Goal: Task Accomplishment & Management: Manage account settings

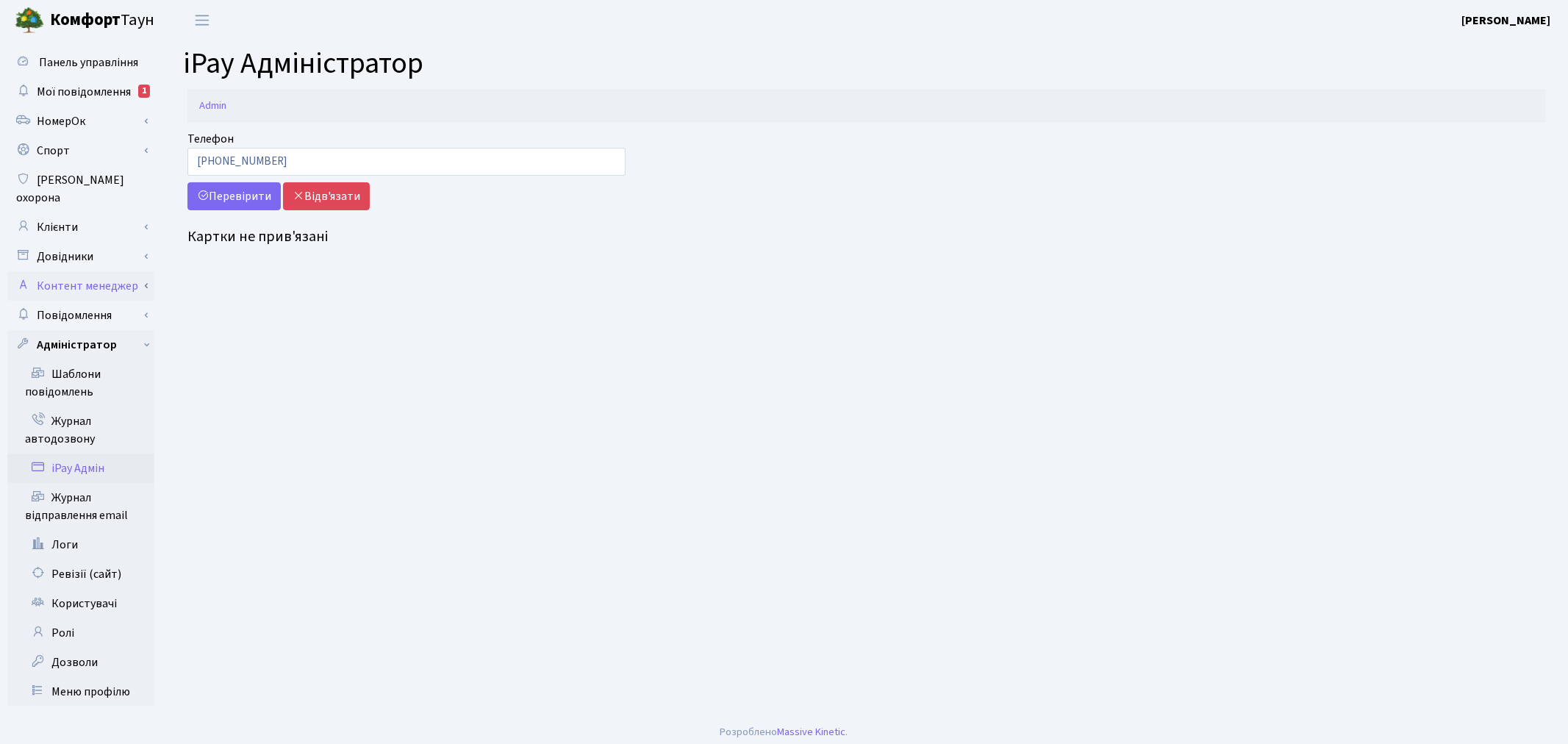
click at [133, 271] on link "Контент менеджер" at bounding box center [80, 286] width 147 height 30
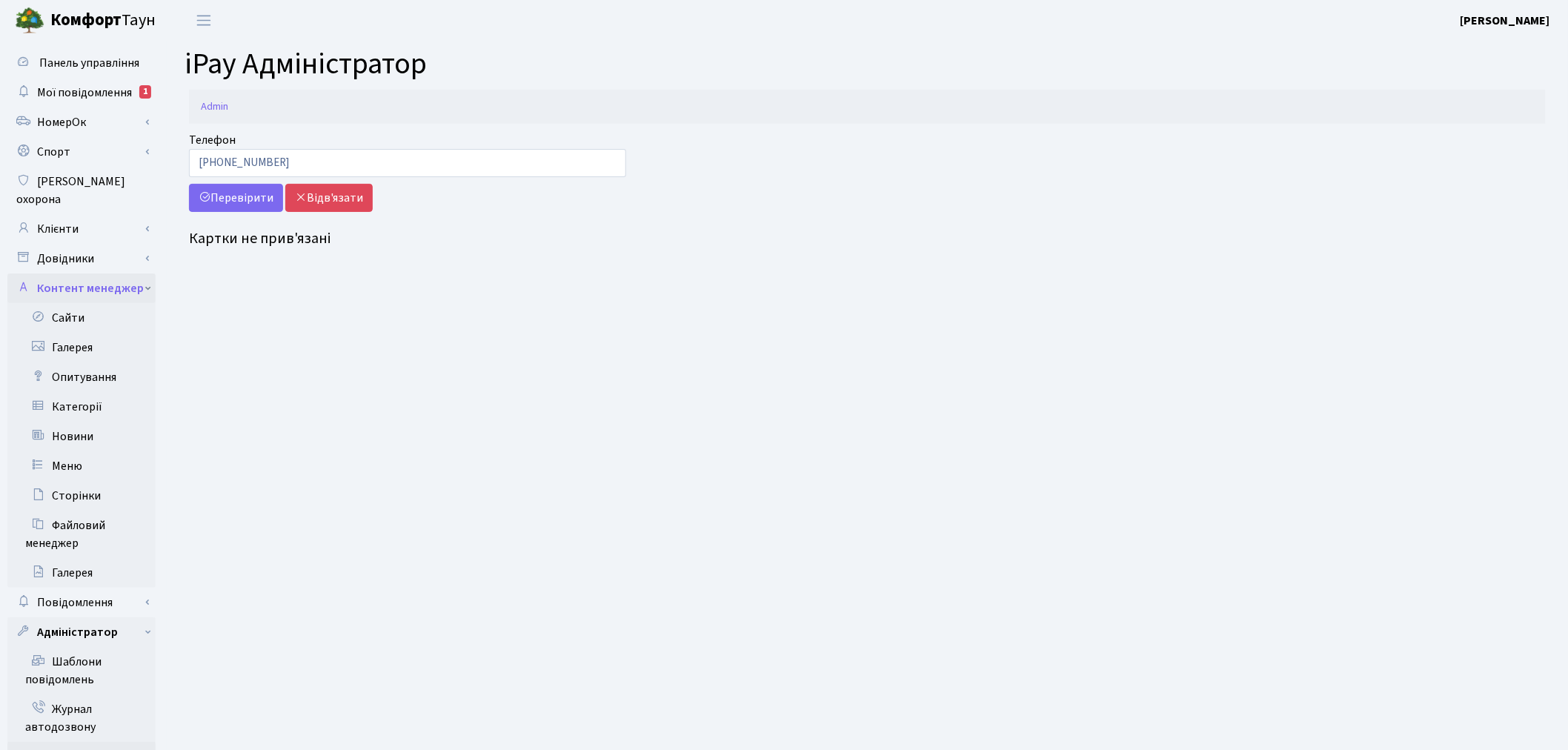
click at [115, 273] on link "Контент менеджер" at bounding box center [81, 288] width 148 height 30
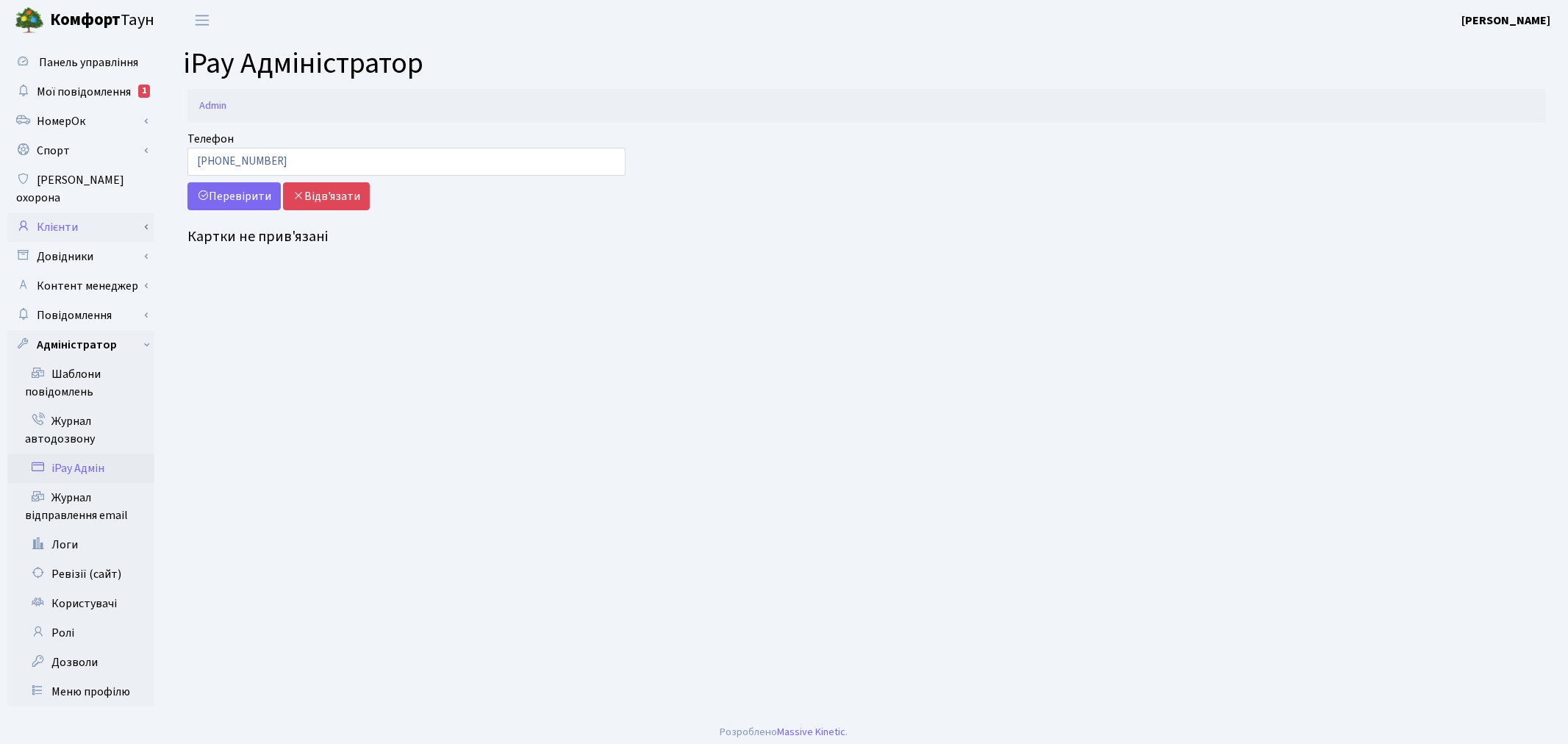
click at [128, 215] on link "Клієнти" at bounding box center [80, 227] width 147 height 30
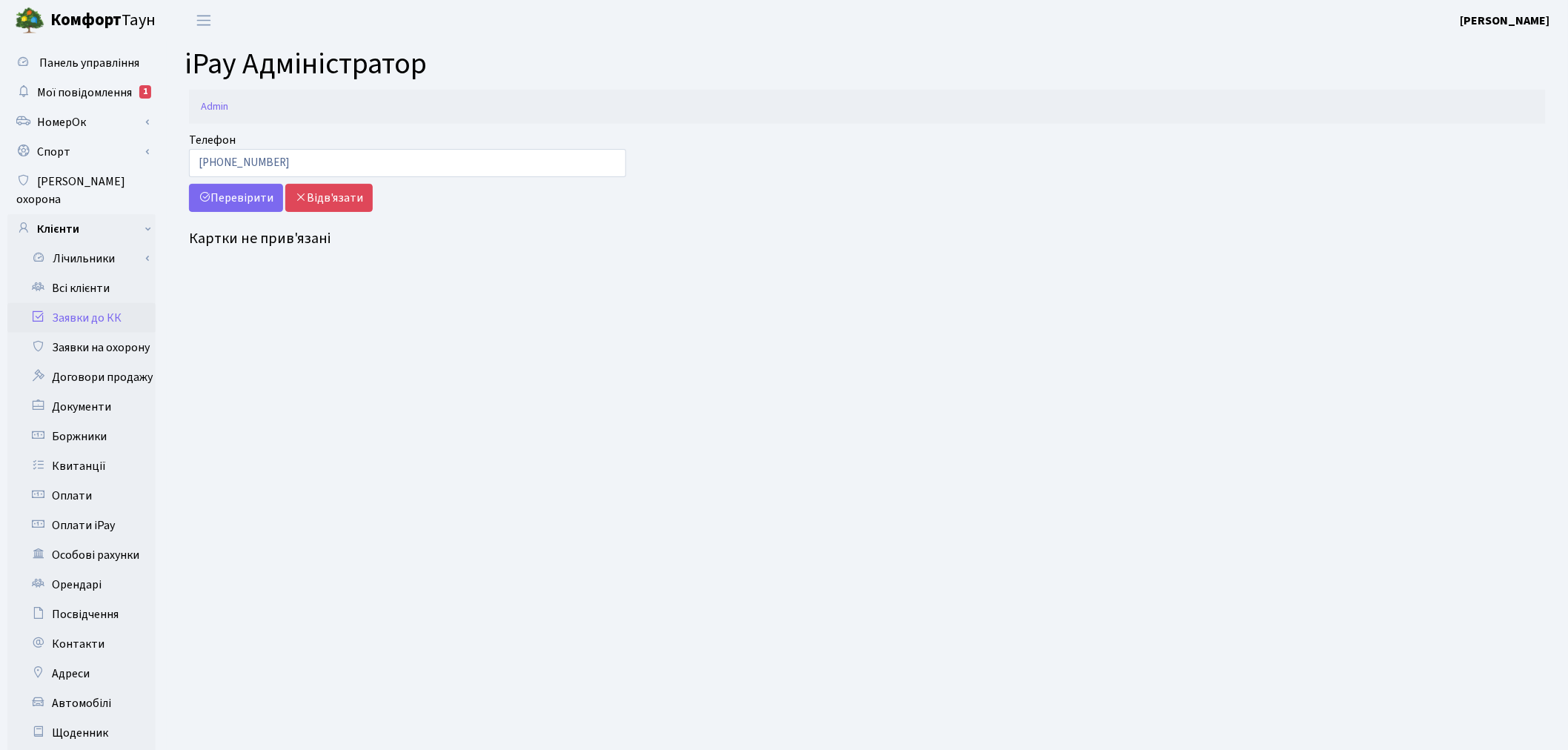
click at [135, 308] on link "Заявки до КК" at bounding box center [81, 318] width 148 height 30
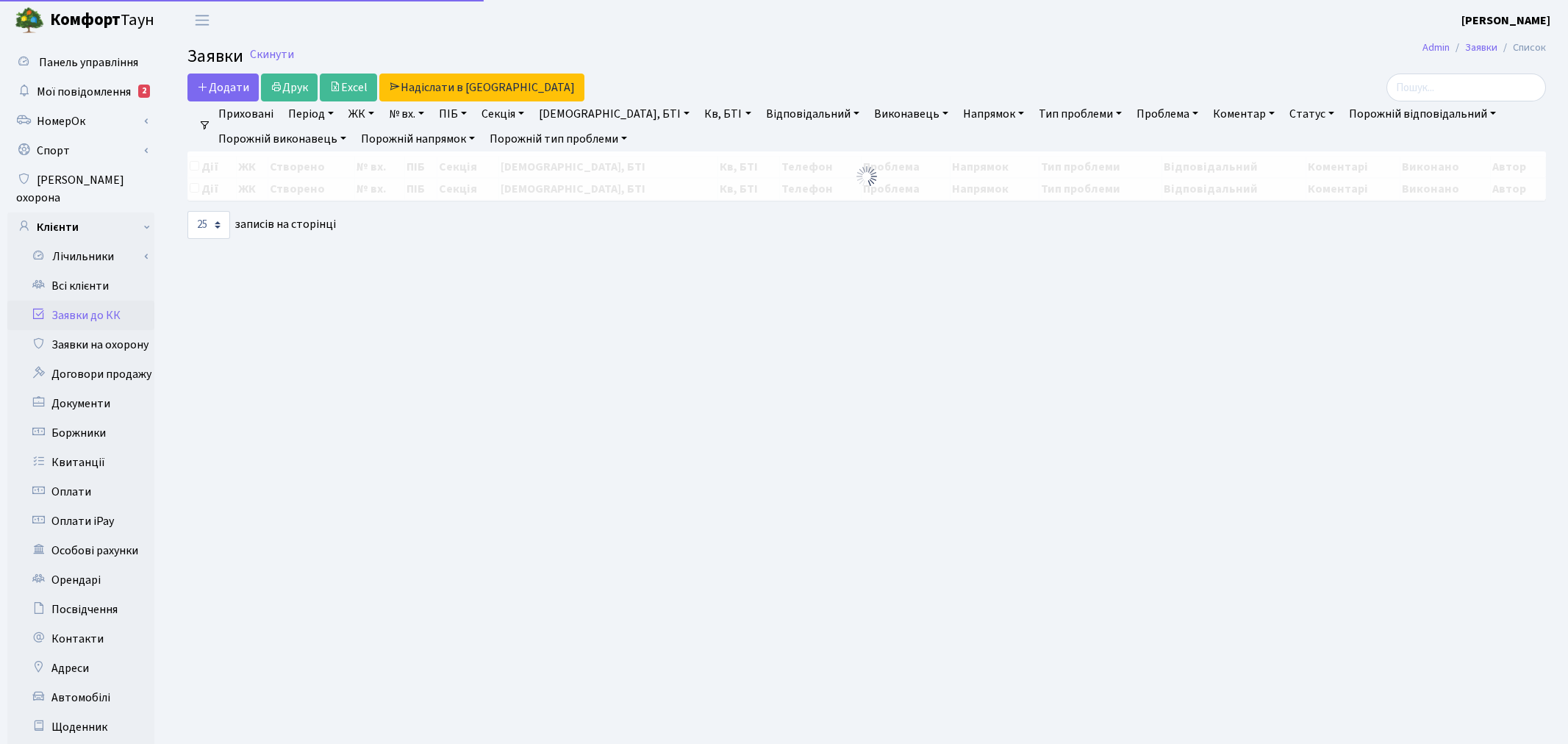
select select "25"
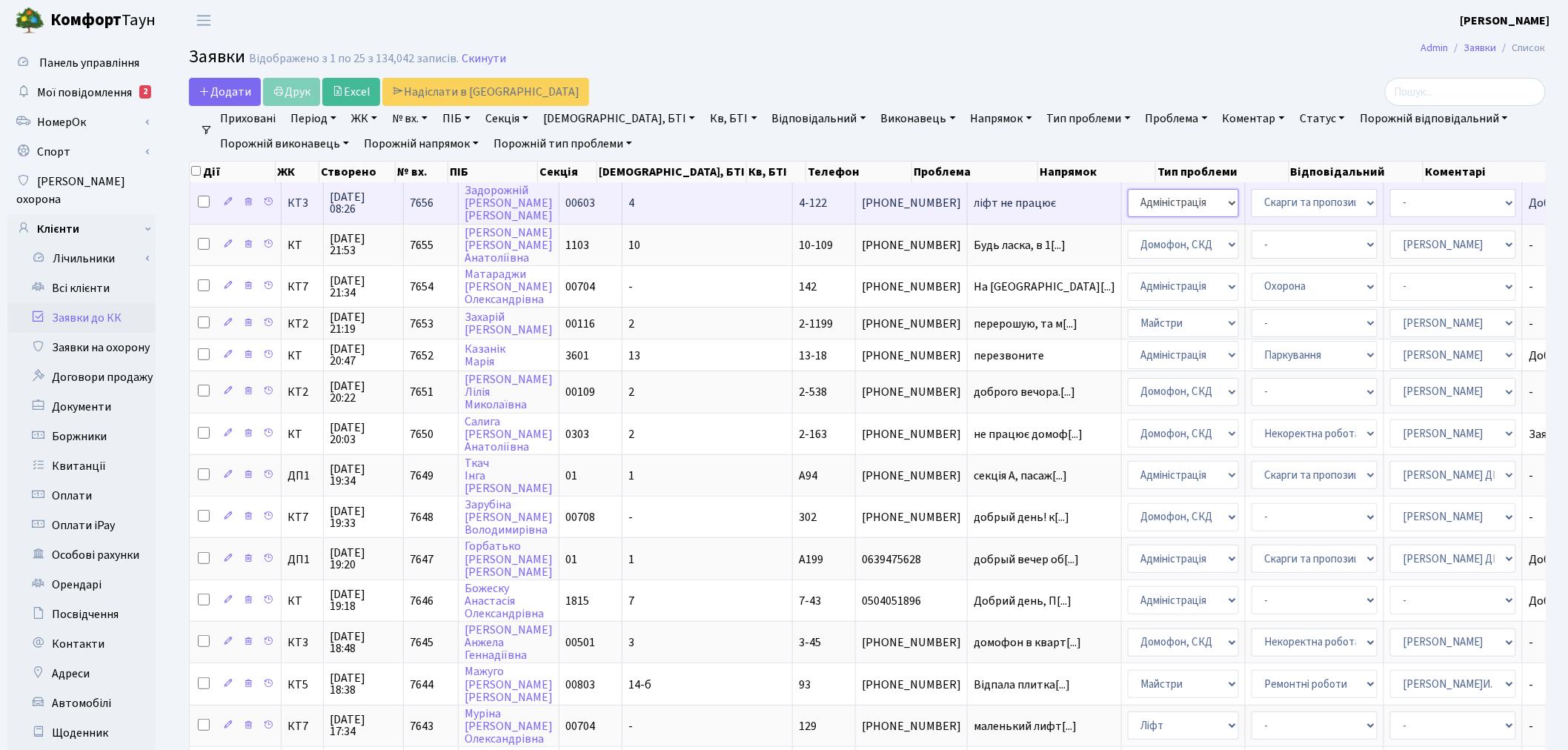
click at [1128, 199] on select "- Адміністрація Домофон, СКД Ліфт Майстри Сантехніка Економічний відділ Електри…" at bounding box center [1183, 203] width 111 height 28
select select "16"
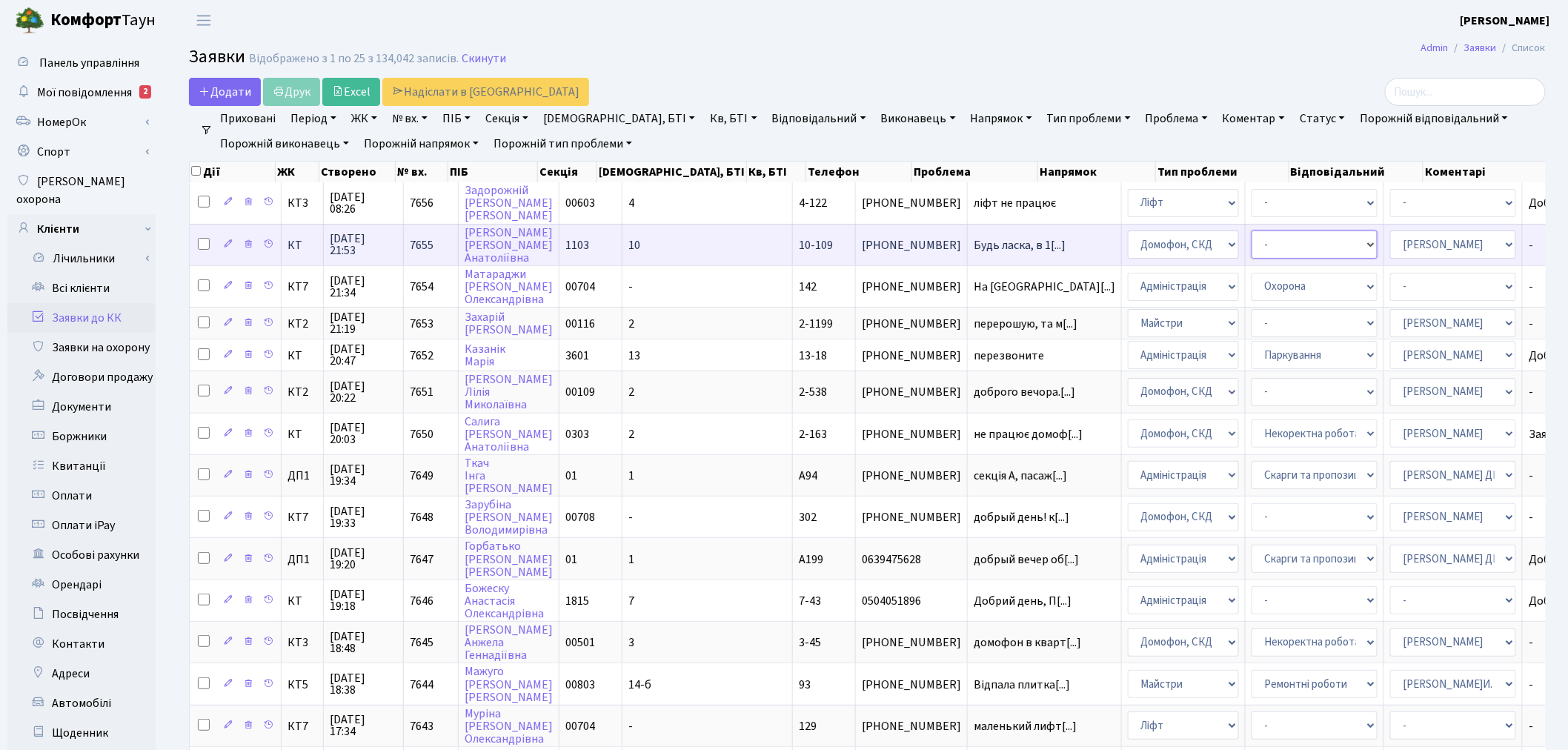
click at [1252, 245] on select "- Некоректна робота домофону Встановлення трубки домофону" at bounding box center [1315, 245] width 126 height 28
select select "38"
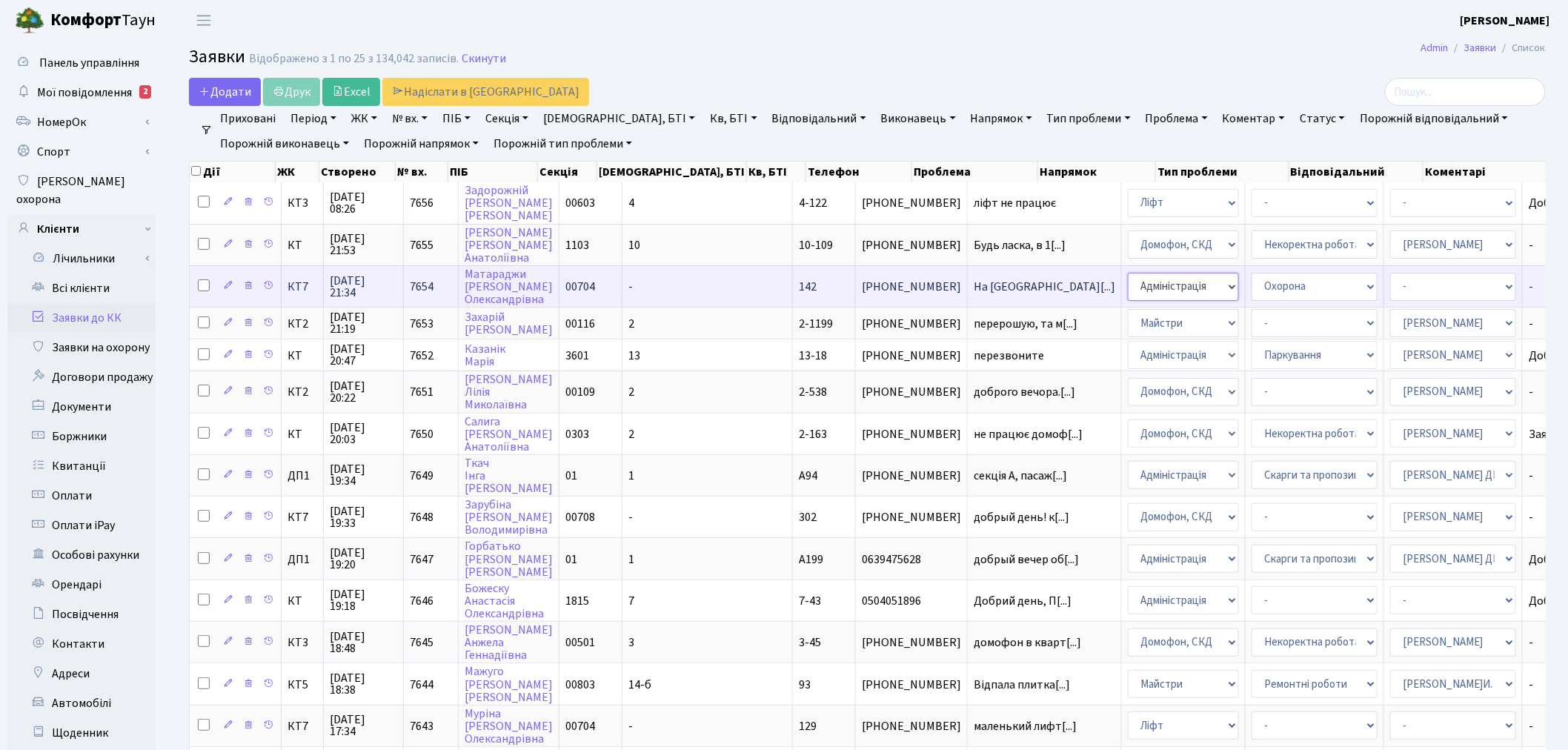
click at [1128, 286] on select "- Адміністрація Домофон, СКД Ліфт Майстри Сантехніка Економічний відділ Електри…" at bounding box center [1183, 287] width 111 height 28
select select "1"
click at [1390, 281] on select "- Адміністратор ЖК КТ Вижул В. В. Гордієнко Н.В. Дядюшкін Д.Ю. Кипчук Т. А. Кла…" at bounding box center [1453, 287] width 126 height 28
select select "18"
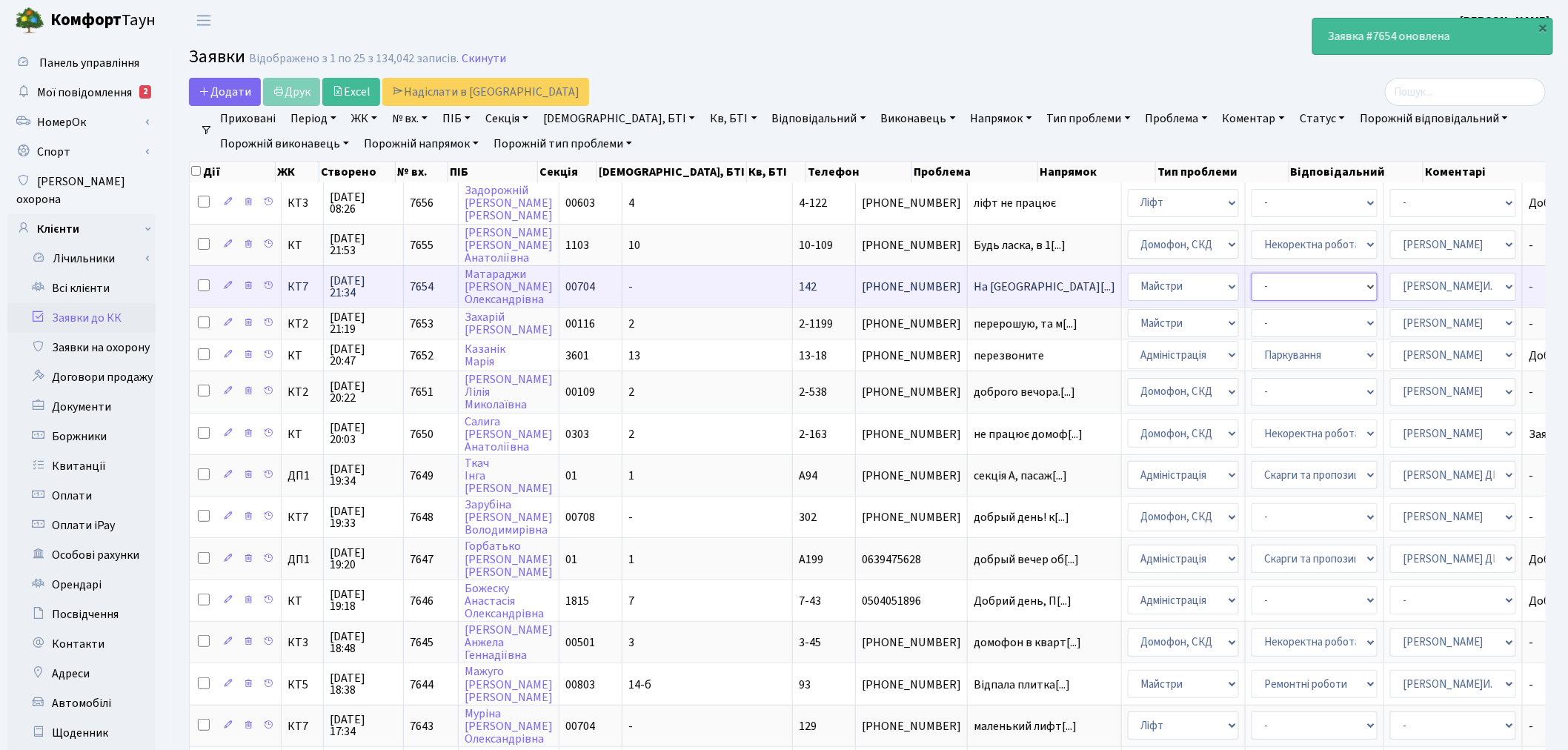
click at [1252, 284] on select "- Дитячі майданчики Замовлення плану комунікацій Озеленення Прибирання в будинк…" at bounding box center [1315, 287] width 126 height 28
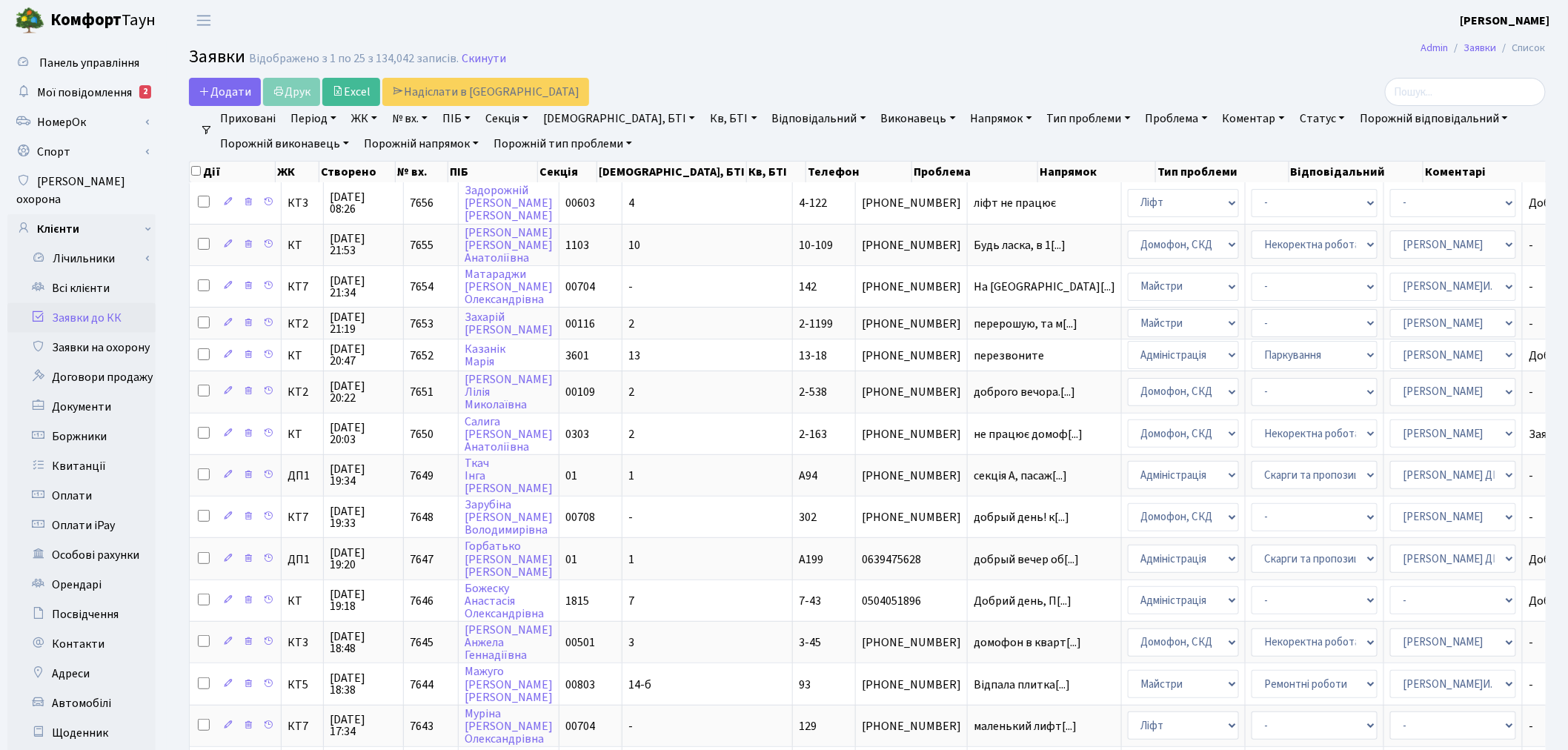
click at [1163, 39] on header "Комфорт Таун Онищенко В. І. Мій обліковий запис Вийти" at bounding box center [784, 20] width 1568 height 41
click at [1252, 325] on select "- Замовлення плану комунікацій Дитячі майданчики Озеленення Прибирання в будинк…" at bounding box center [1315, 323] width 126 height 28
select select "58"
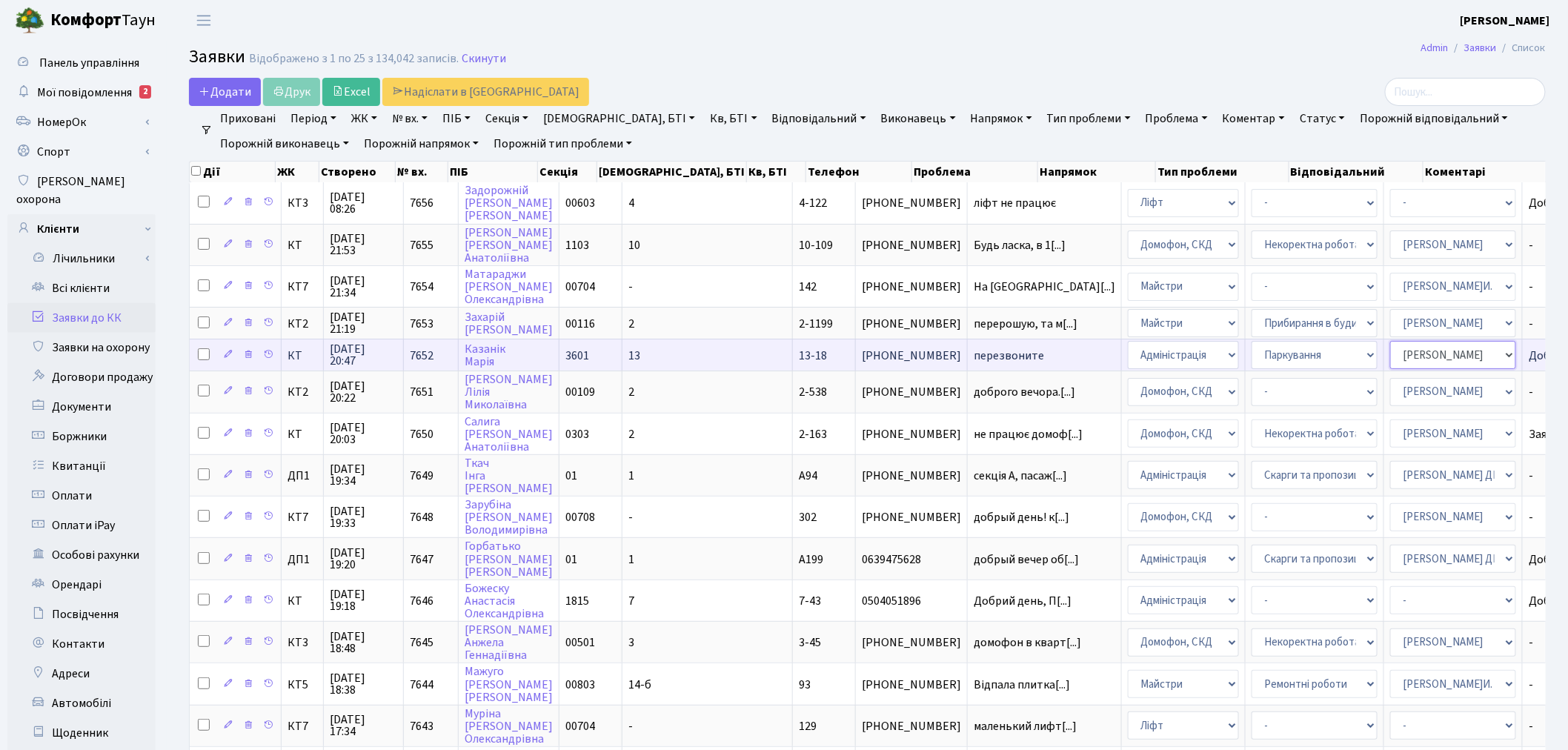
click at [1390, 356] on select "- Адміністратор ЖК КТ Вижул В. В. Гордієнко Н.В. Дядюшкін Д.Ю. Кипчук Т. А. Кла…" at bounding box center [1453, 355] width 126 height 28
select select
click at [974, 351] on span "перезвоните" at bounding box center [1044, 356] width 141 height 12
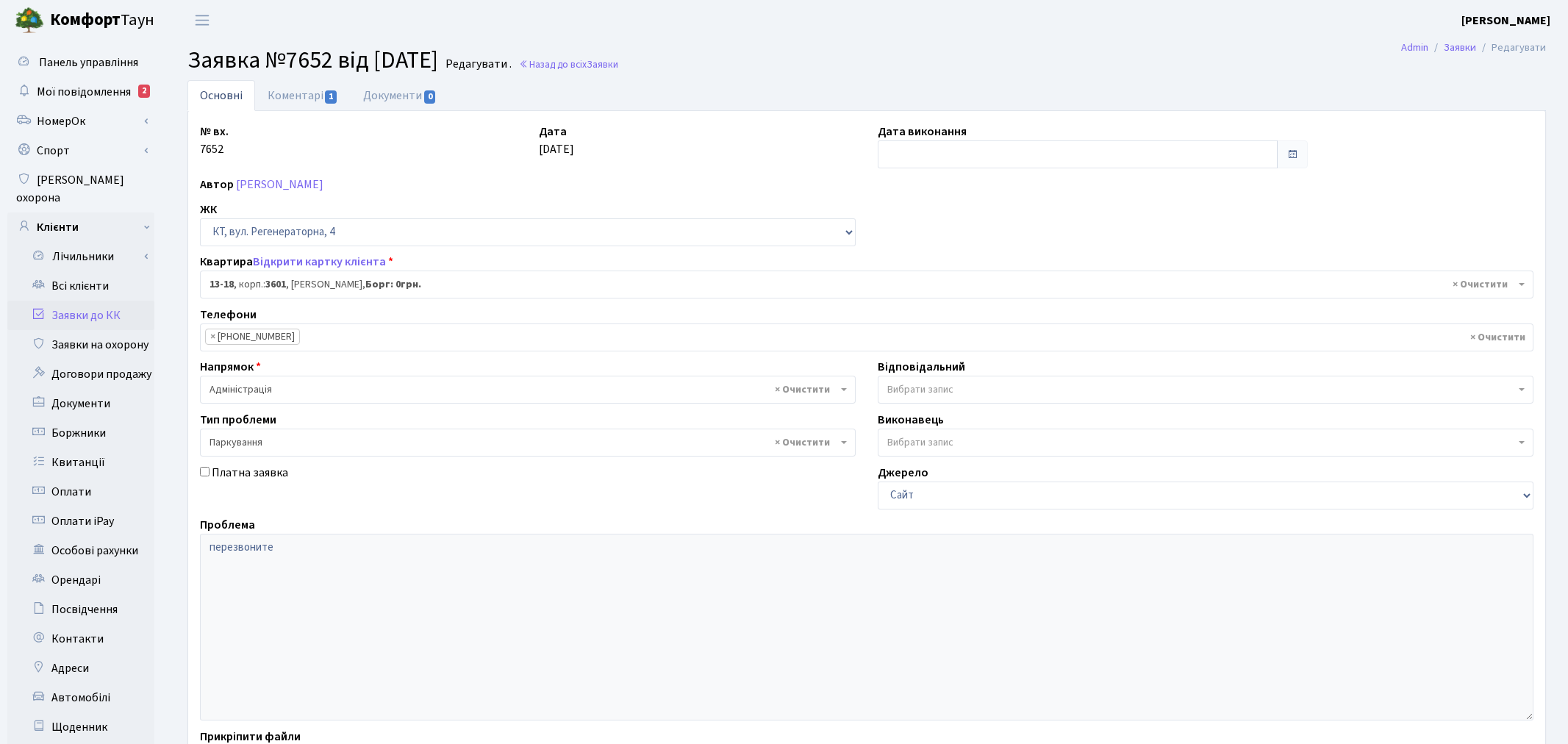
select select "7664"
select select "66"
click at [337, 258] on link "Відкрити картку клієнта" at bounding box center [319, 262] width 133 height 16
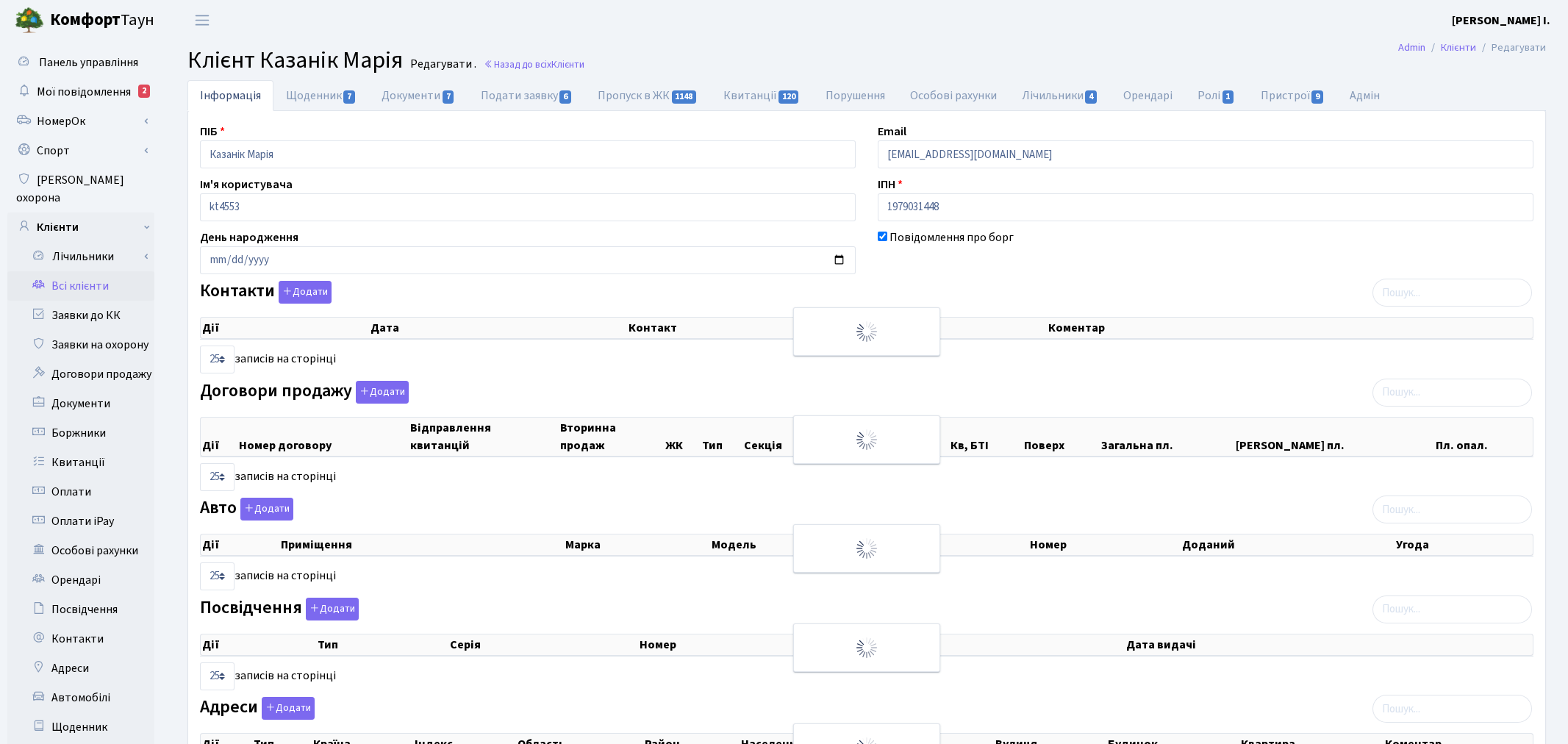
select select "25"
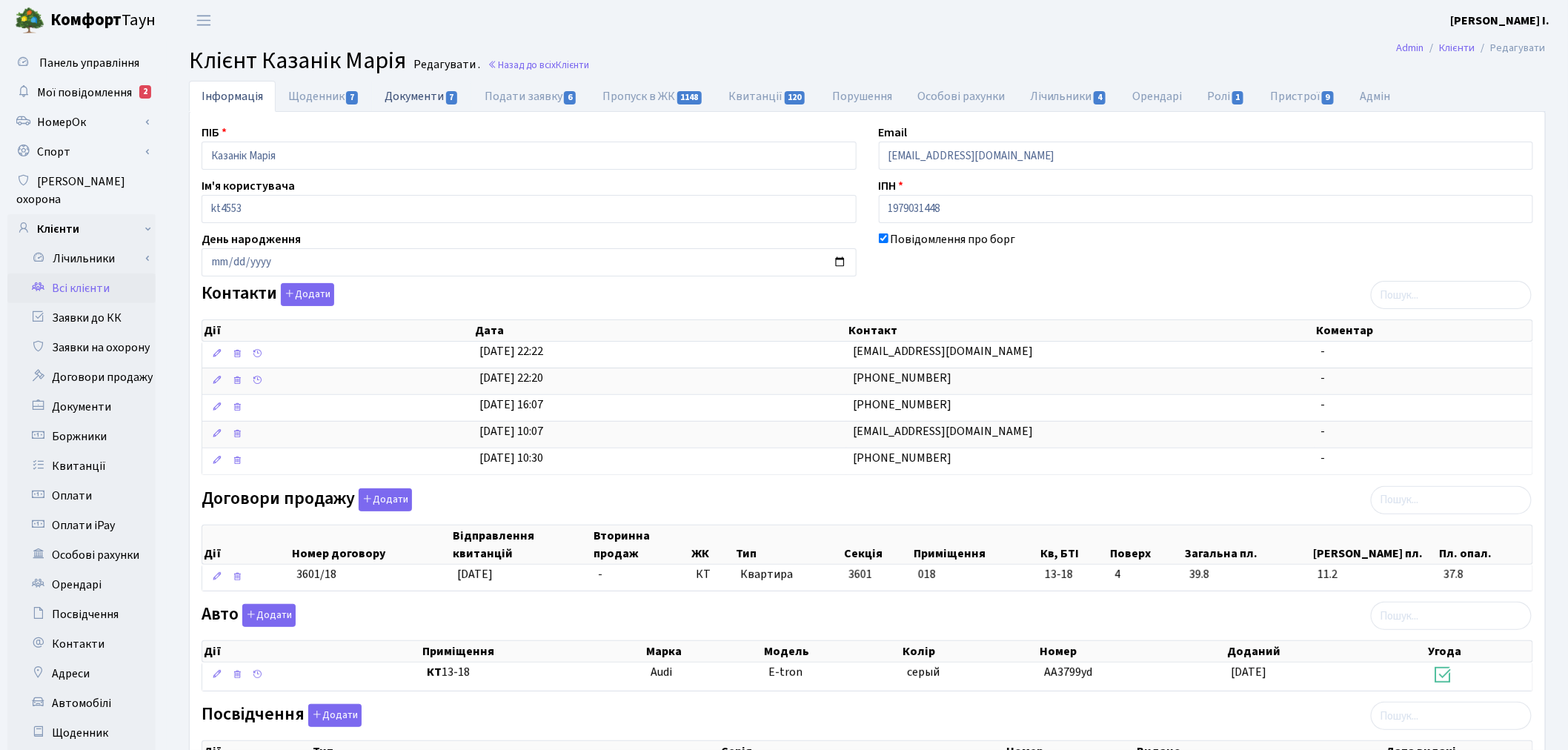
click at [436, 93] on link "Документи 7" at bounding box center [422, 96] width 99 height 31
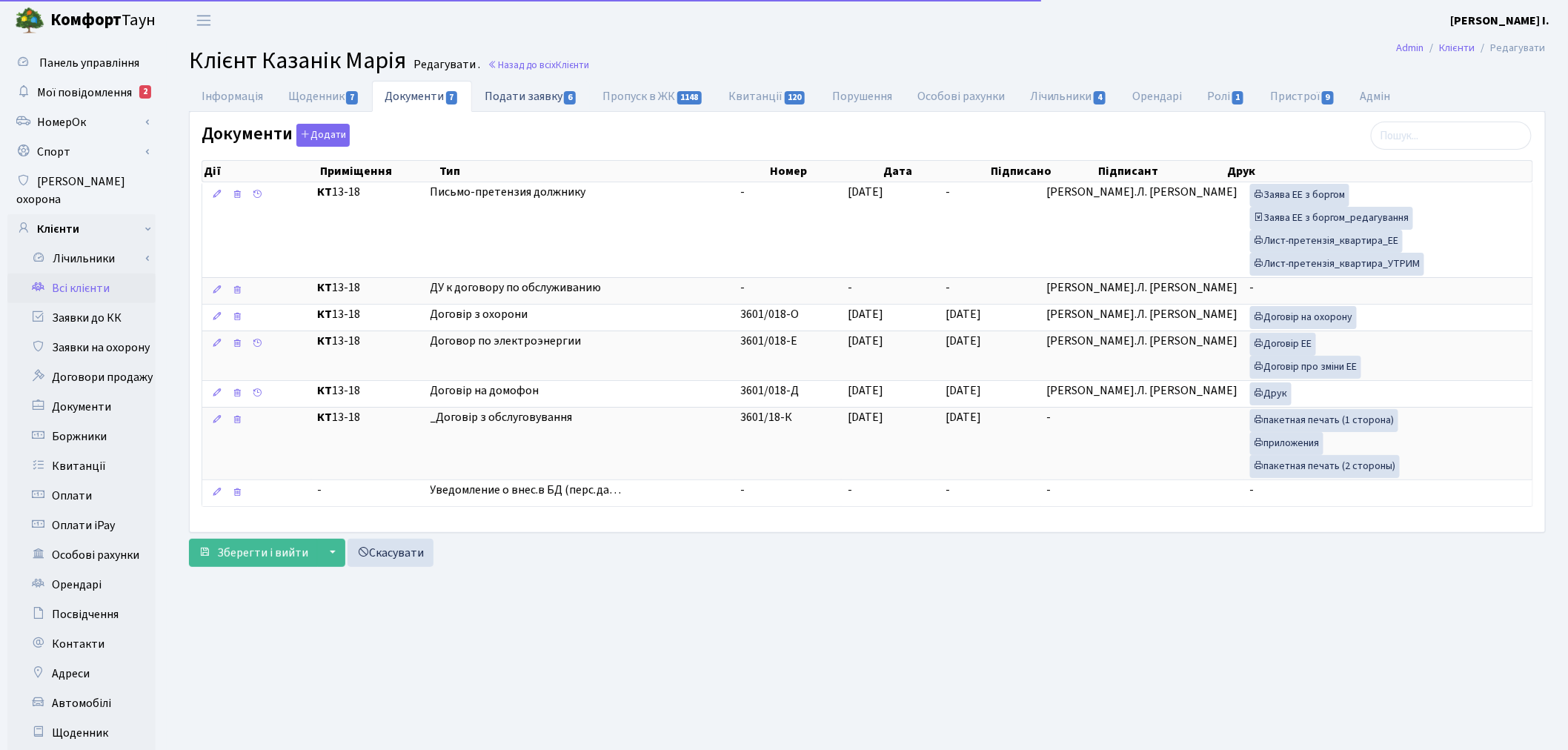
click at [516, 95] on link "Подати заявку 6" at bounding box center [531, 96] width 117 height 31
select select "25"
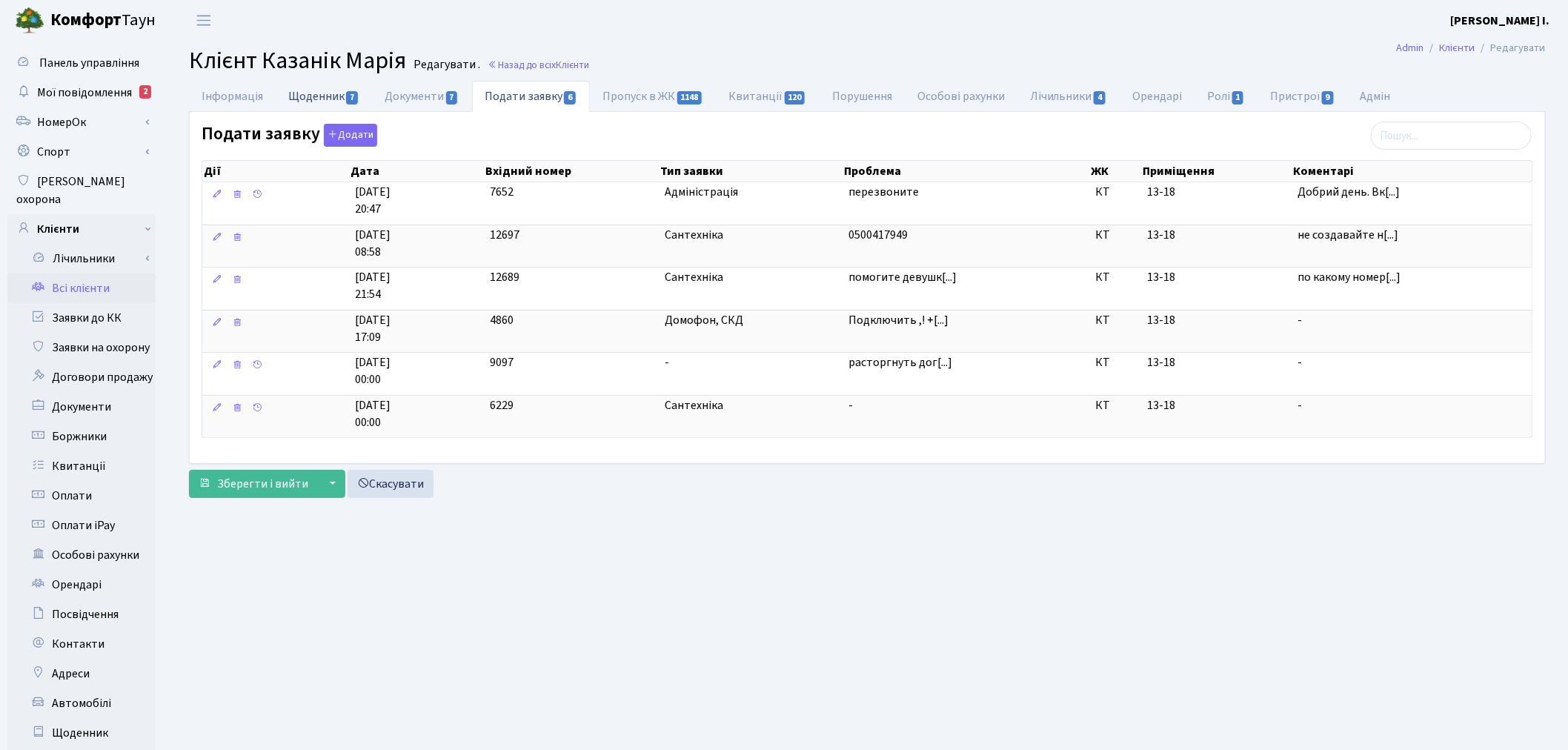
click at [350, 97] on span "7" at bounding box center [352, 98] width 12 height 13
select select "25"
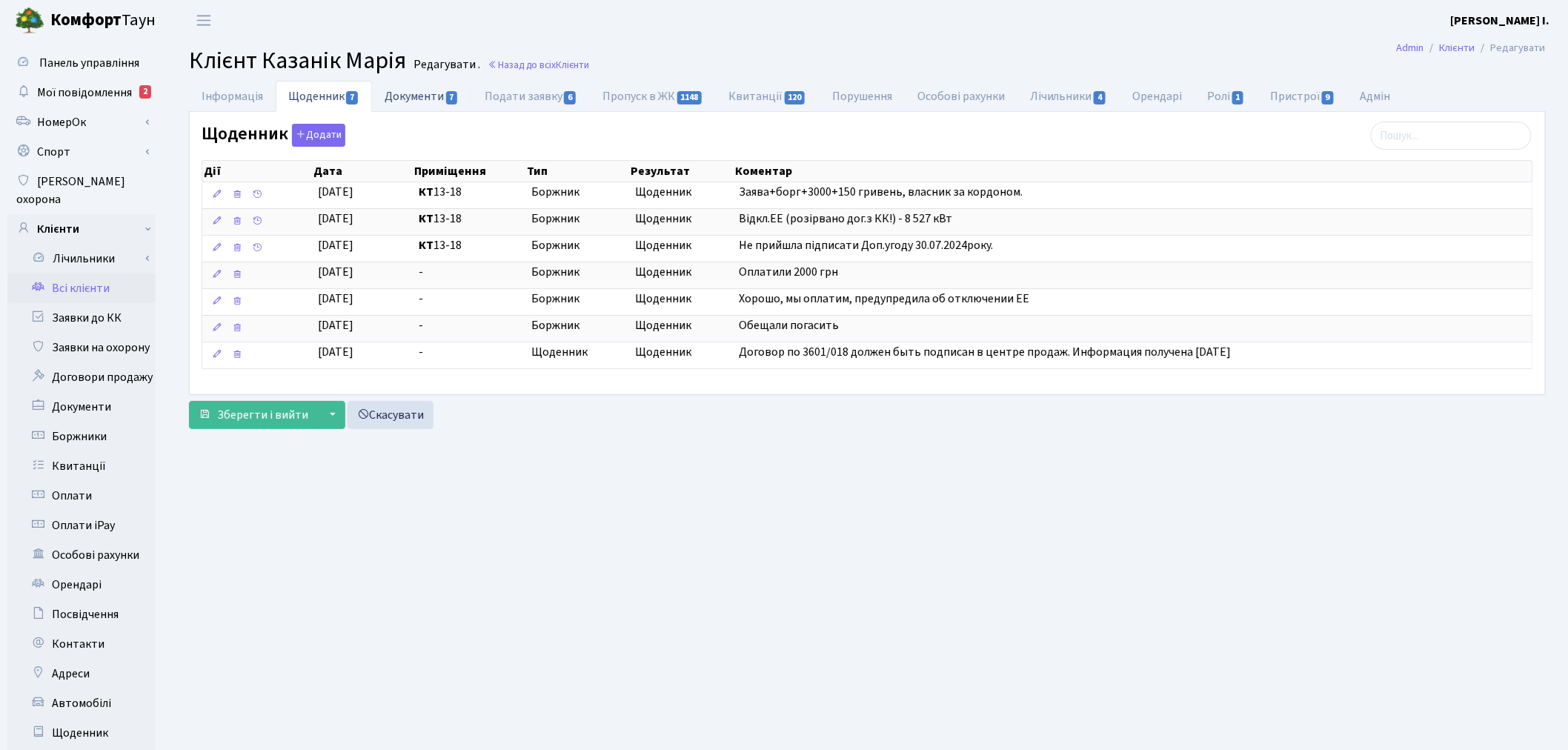
click at [421, 99] on link "Документи 7" at bounding box center [422, 96] width 99 height 31
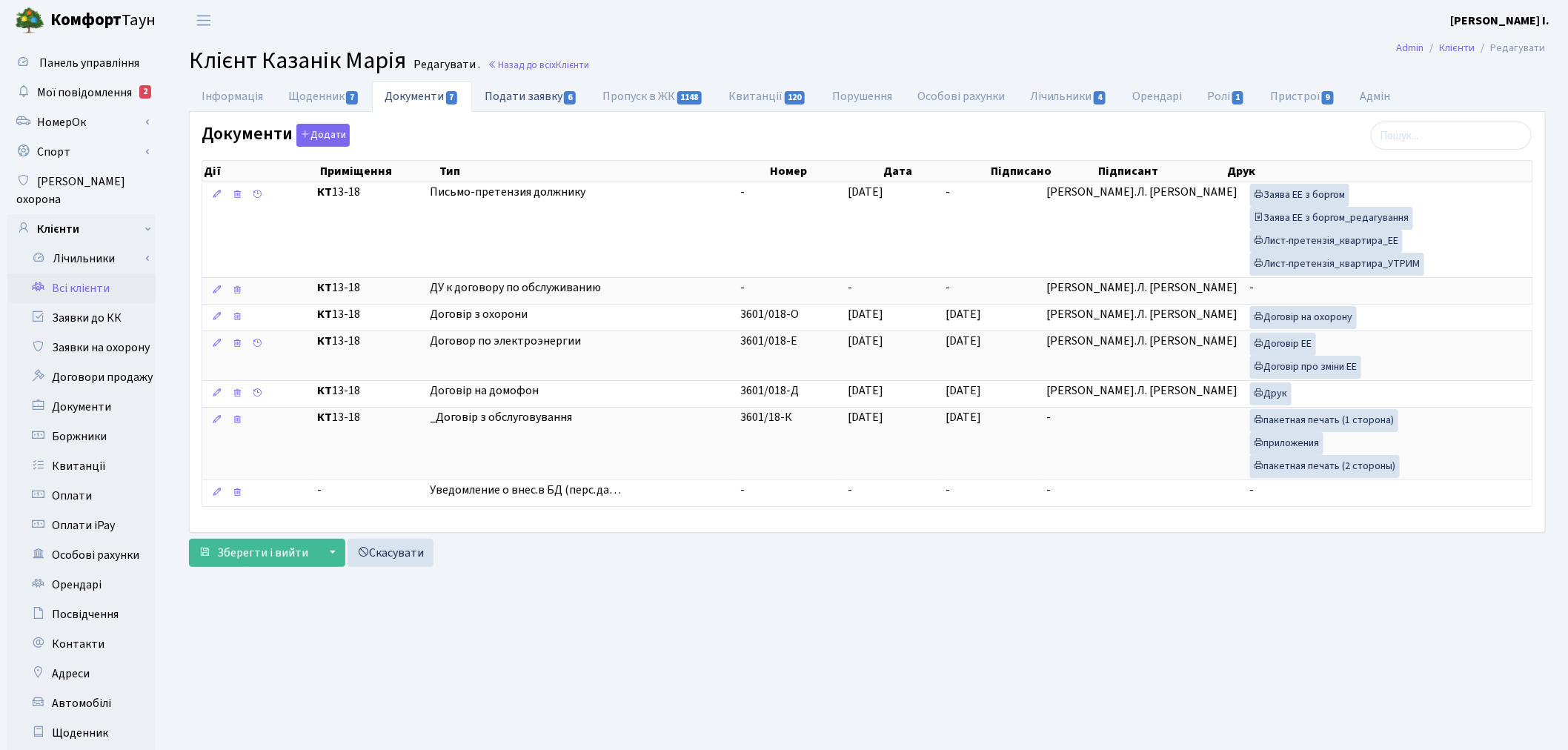
click at [573, 96] on span "6" at bounding box center [570, 98] width 12 height 13
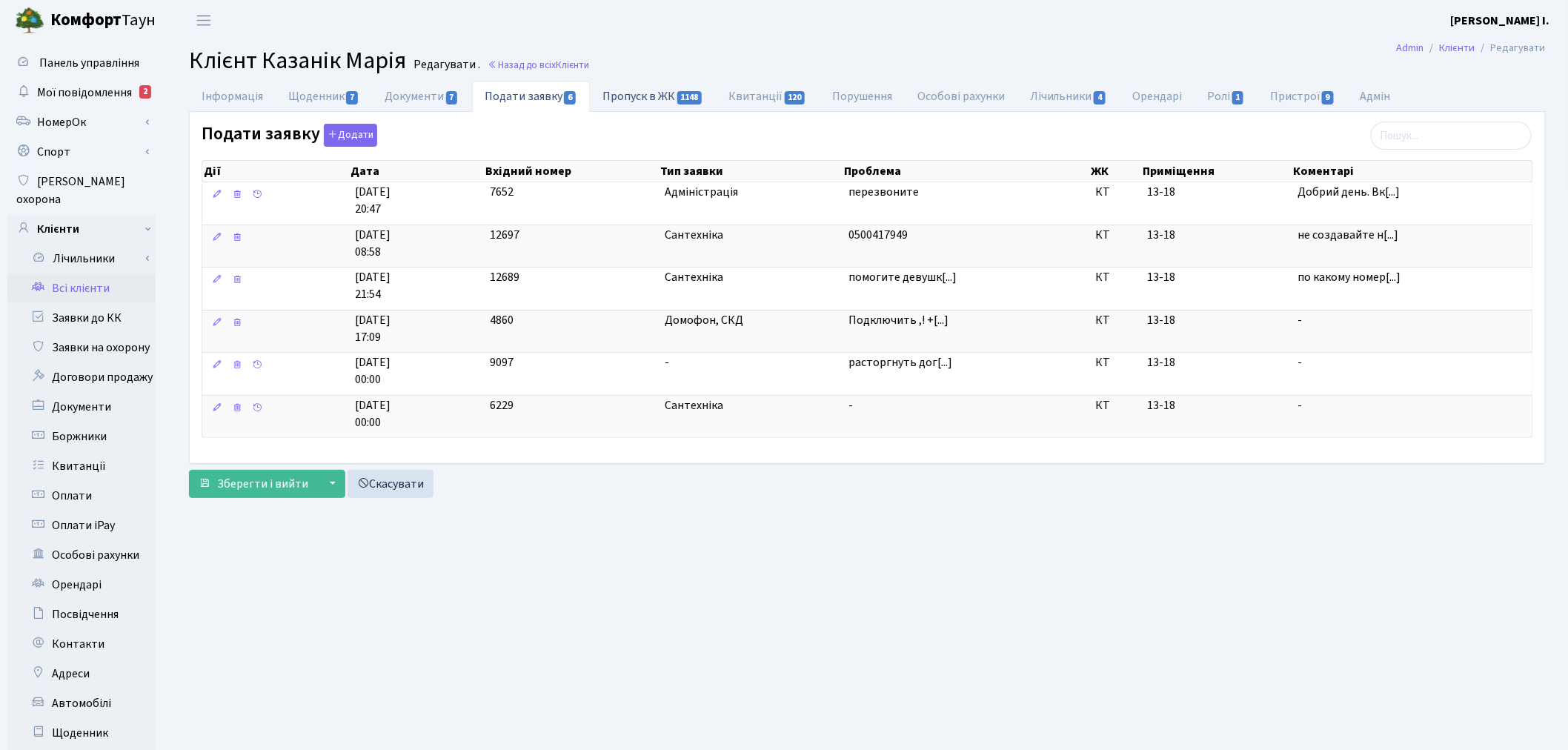
click at [680, 97] on span "1148" at bounding box center [690, 98] width 25 height 13
select select "25"
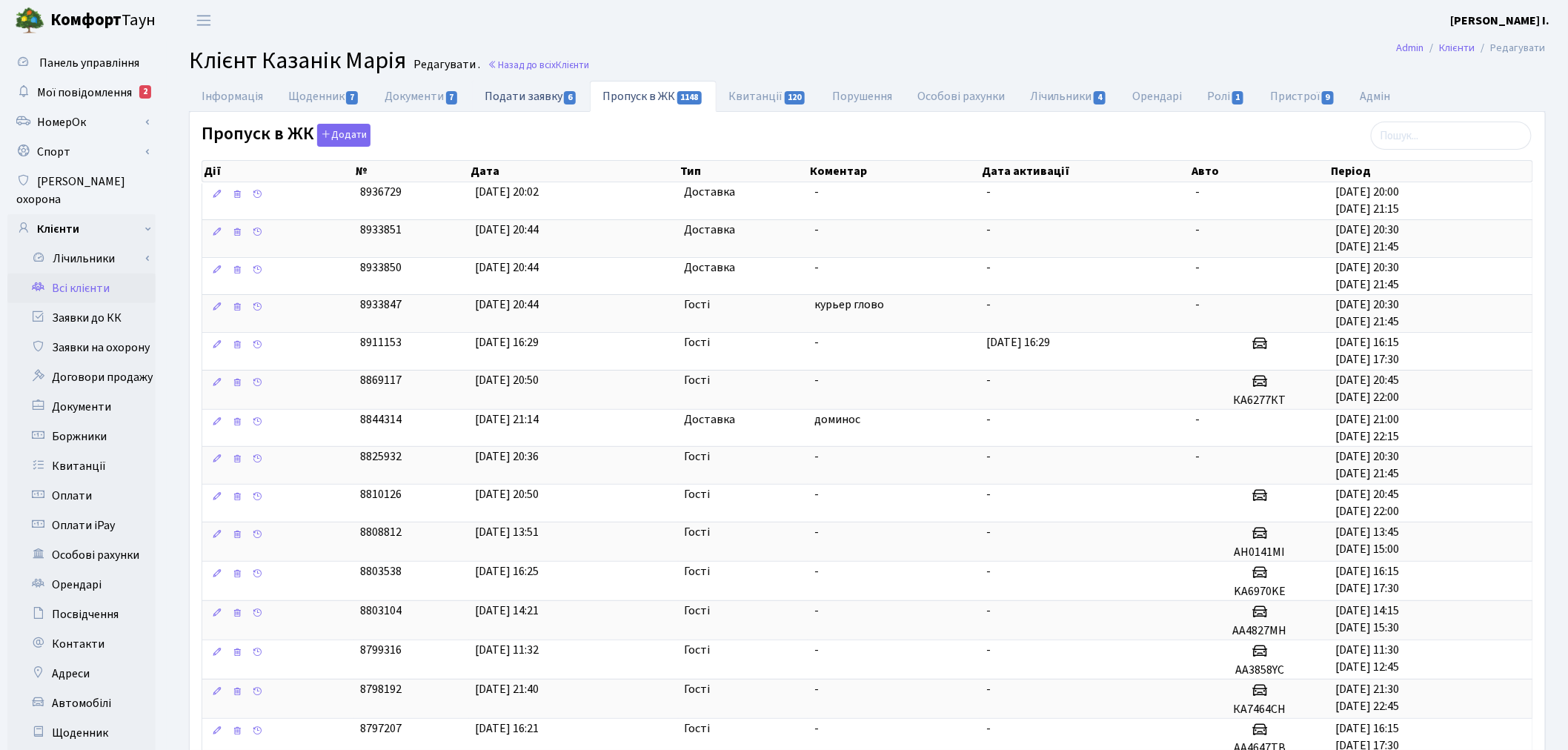
click at [566, 84] on link "Подати заявку 6" at bounding box center [531, 96] width 117 height 31
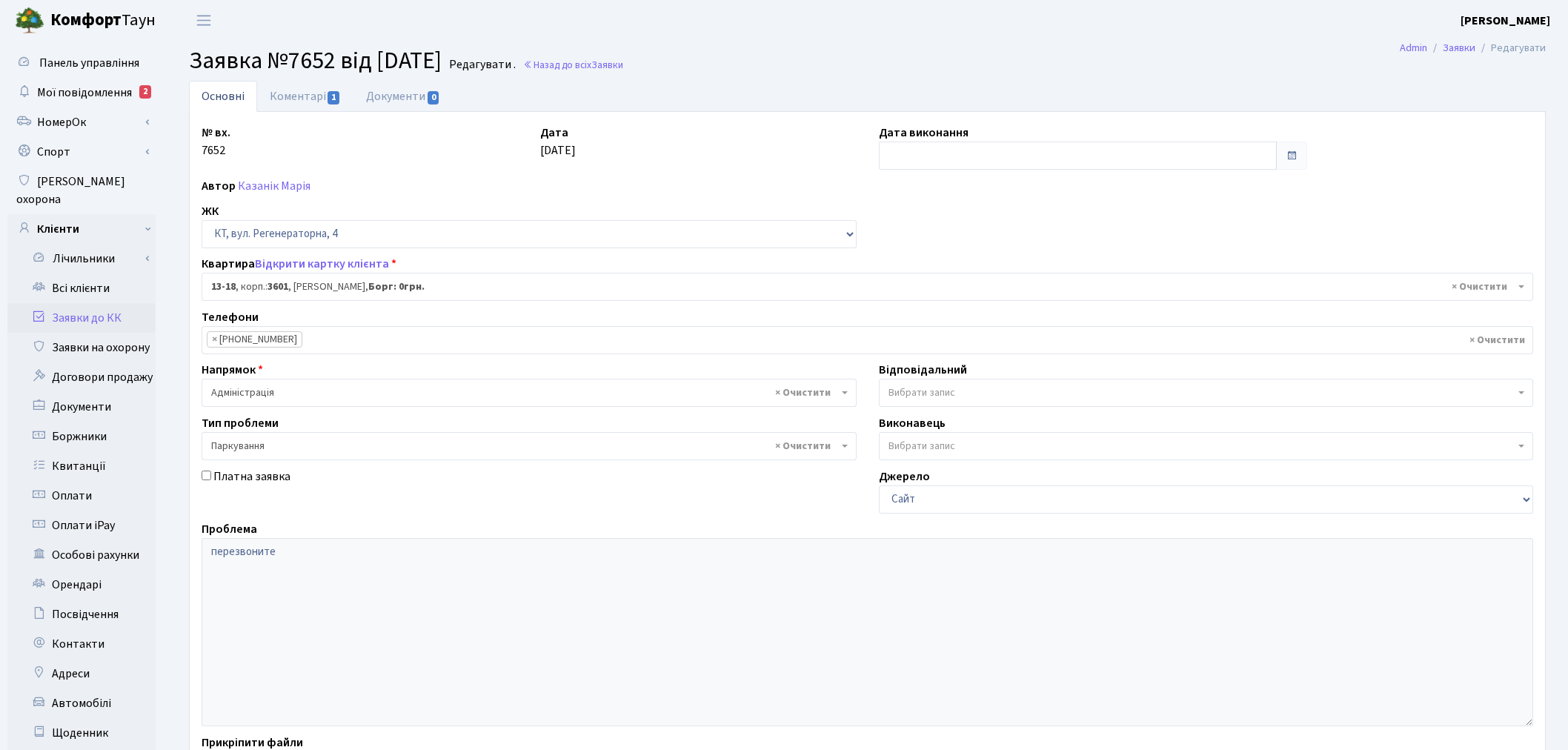
select select "7664"
select select "66"
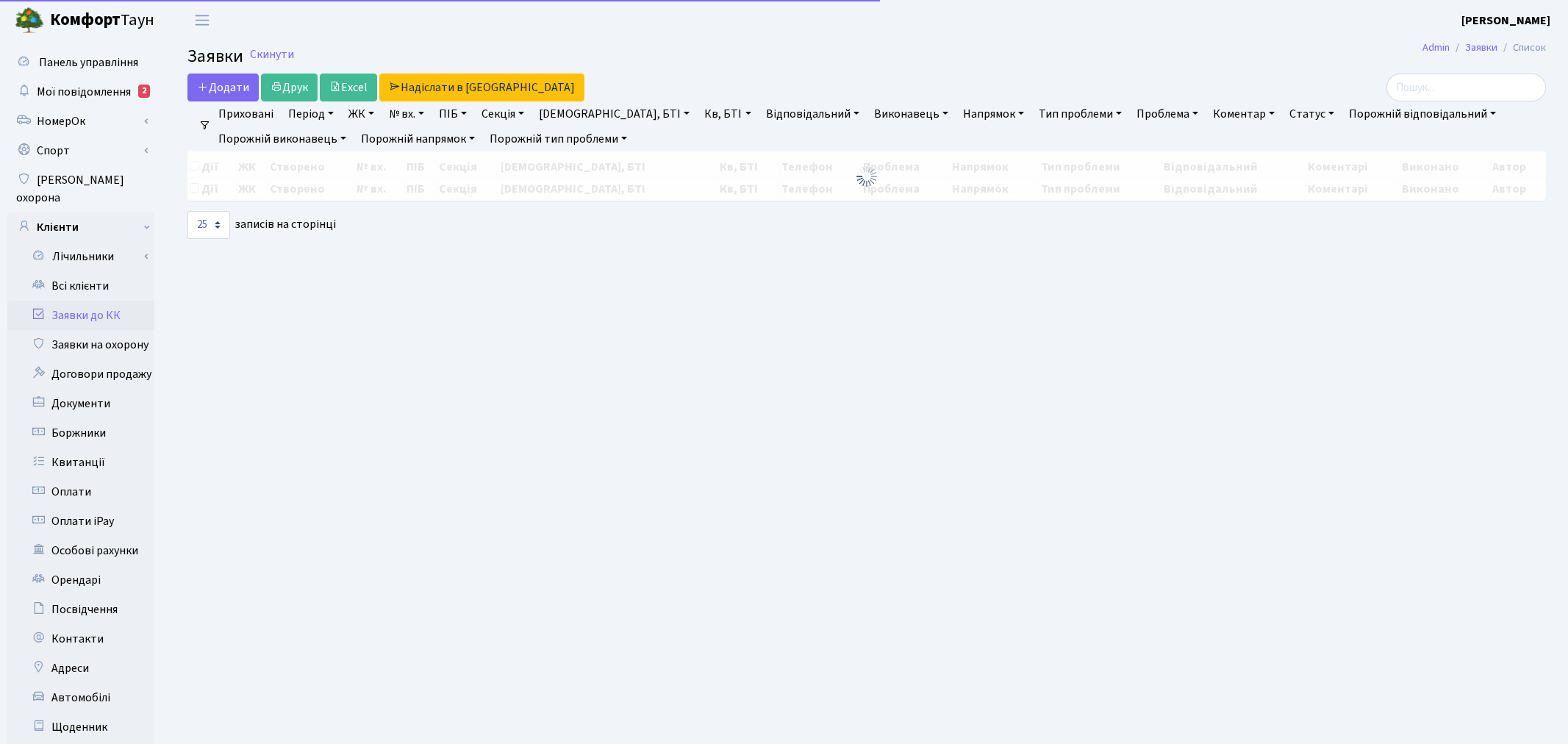
select select "25"
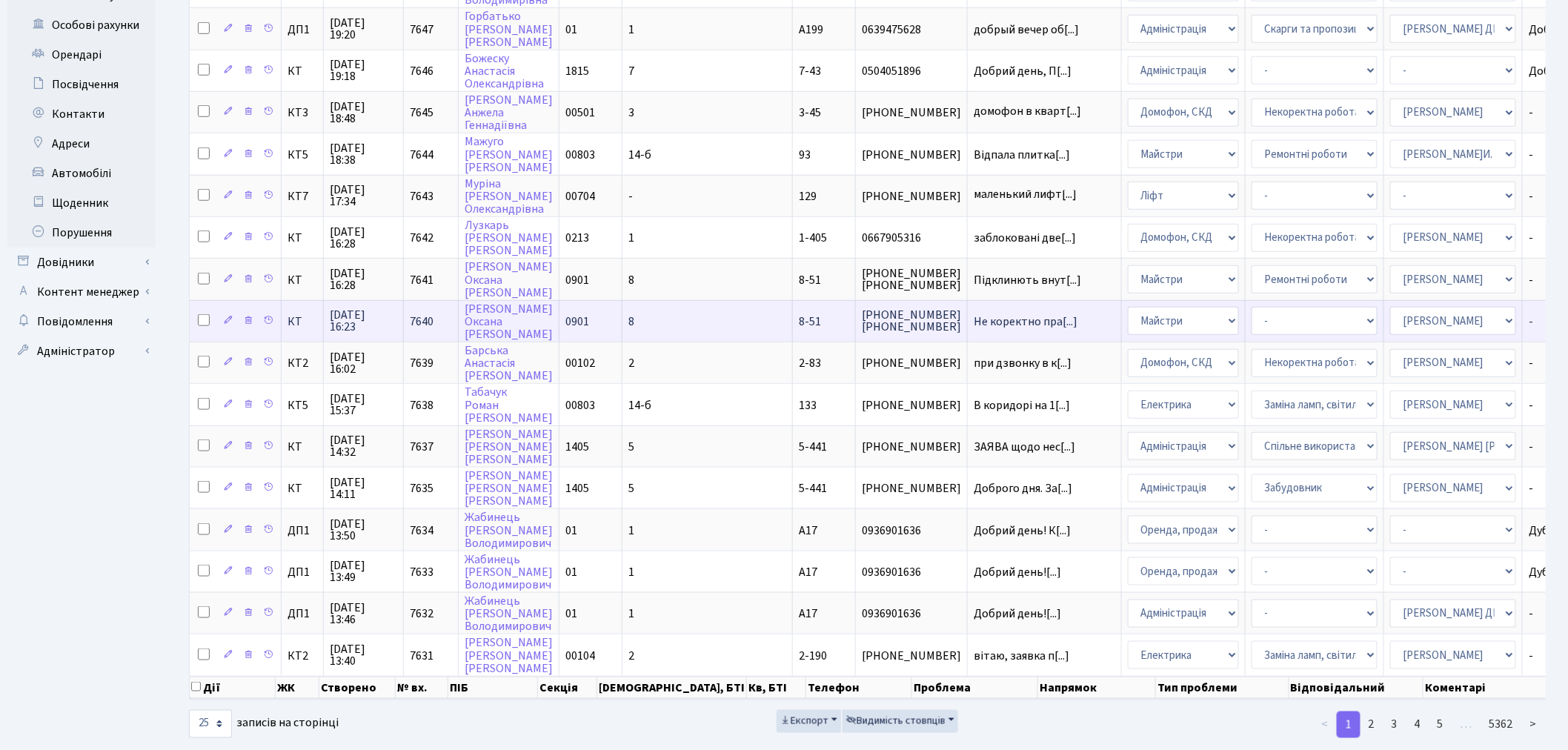
scroll to position [531, 0]
